Goal: Navigation & Orientation: Understand site structure

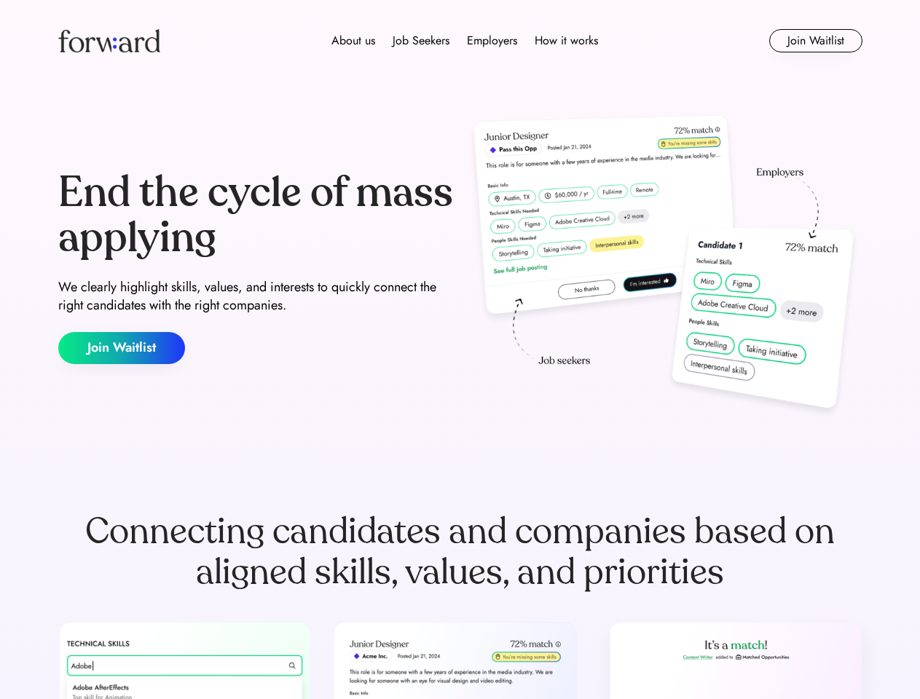
click at [460, 350] on div "End the cycle of mass applying We clearly highlight skills, values, and interes…" at bounding box center [460, 267] width 804 height 313
click at [460, 41] on div "About us Job Seekers Employers How it works" at bounding box center [465, 40] width 574 height 17
click at [109, 41] on img at bounding box center [109, 40] width 102 height 23
click at [465, 41] on div "About us Job Seekers Employers How it works" at bounding box center [465, 40] width 574 height 17
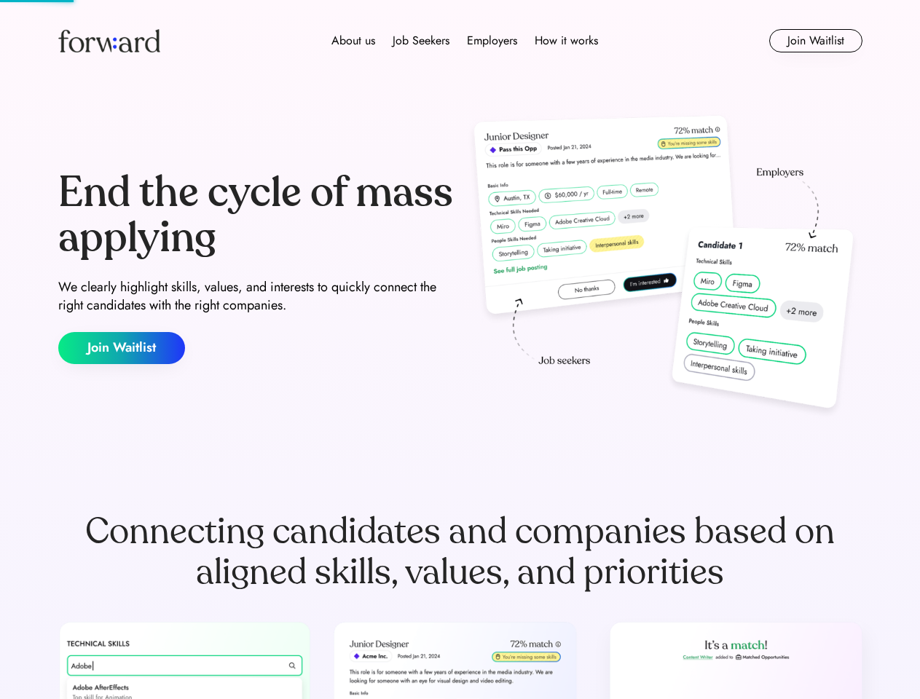
click at [353, 41] on div "About us" at bounding box center [353, 40] width 44 height 17
click at [421, 41] on div "Job Seekers" at bounding box center [421, 40] width 57 height 17
click at [492, 41] on div "Employers" at bounding box center [492, 40] width 50 height 17
click at [565, 41] on div "How it works" at bounding box center [566, 40] width 63 height 17
